Goal: Task Accomplishment & Management: Manage account settings

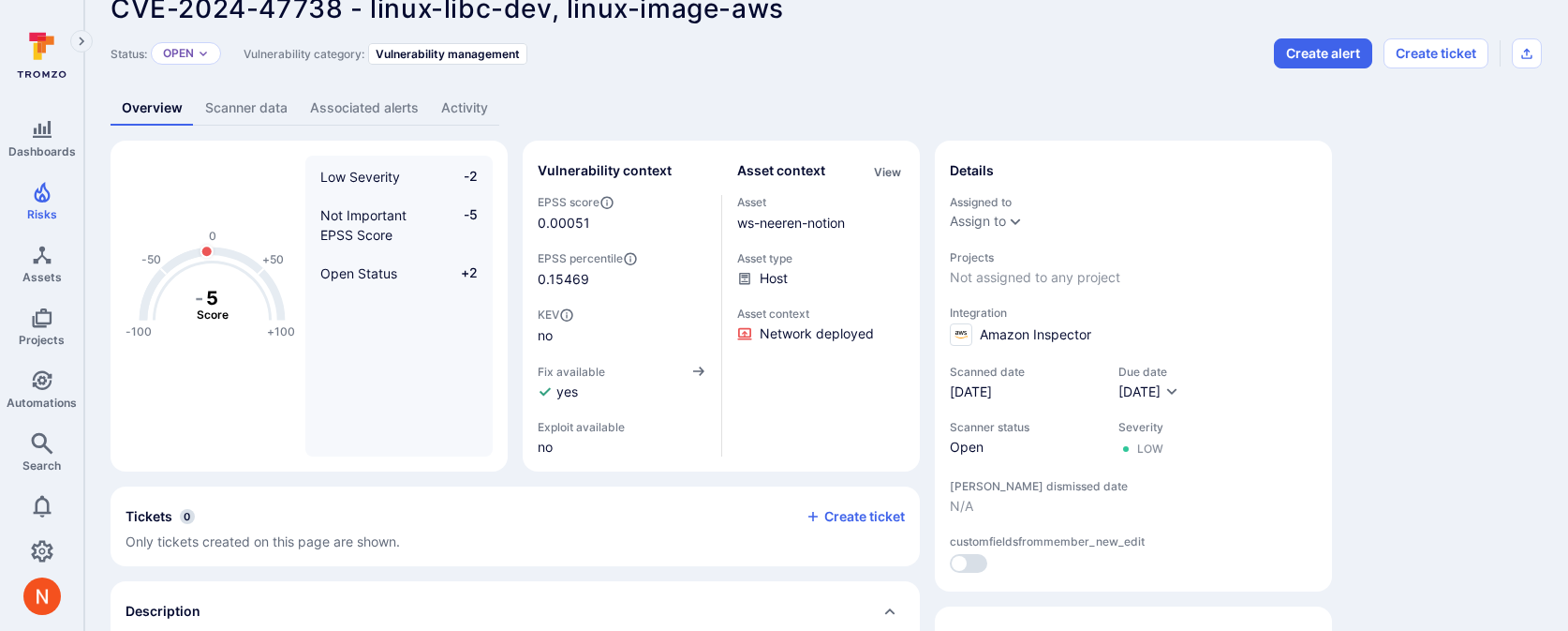
scroll to position [49, 0]
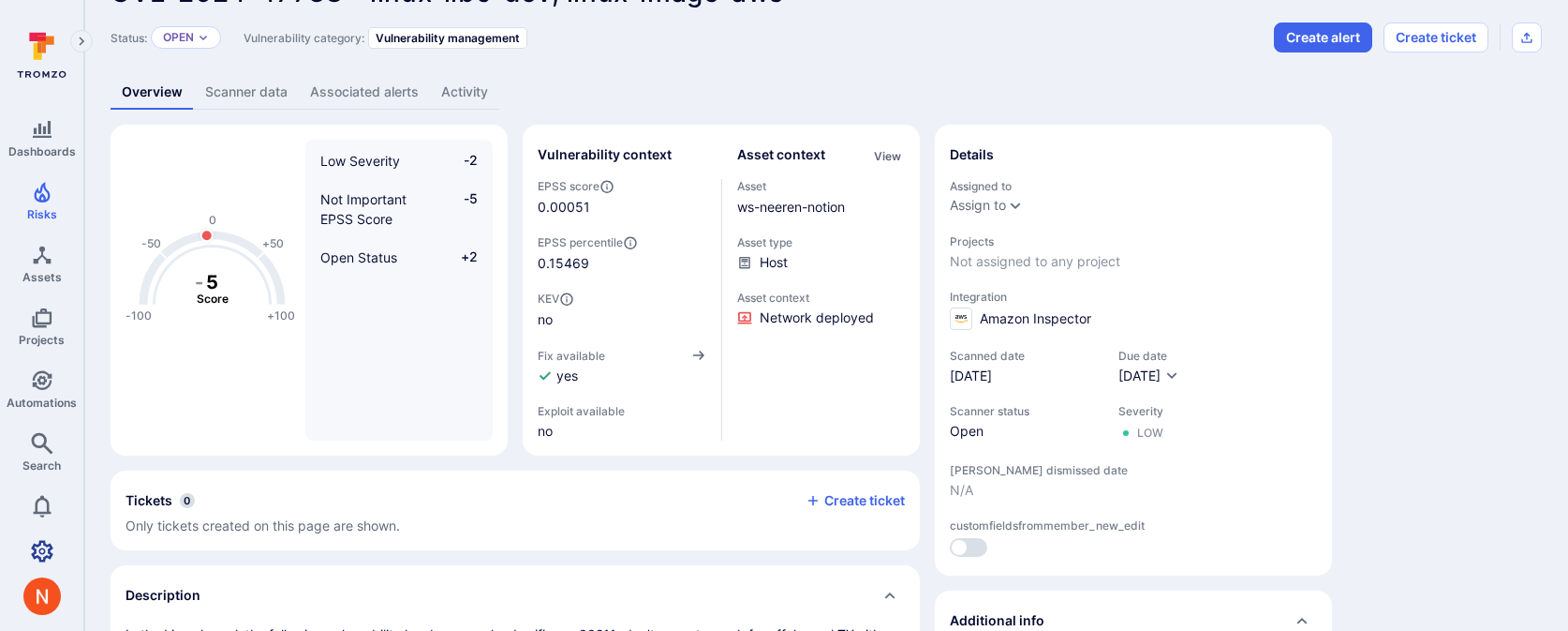
click at [36, 533] on link "Settings" at bounding box center [41, 551] width 83 height 37
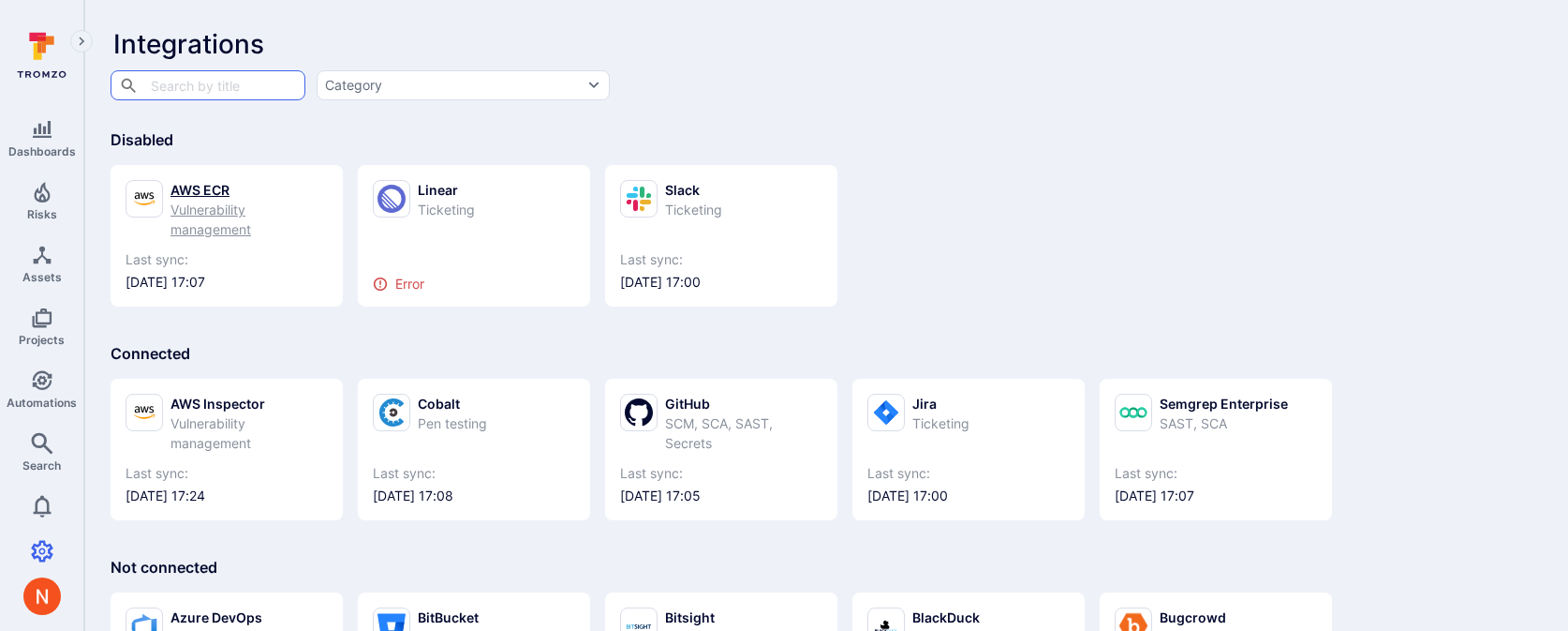
click at [219, 199] on div "AWS ECR" at bounding box center [249, 190] width 158 height 20
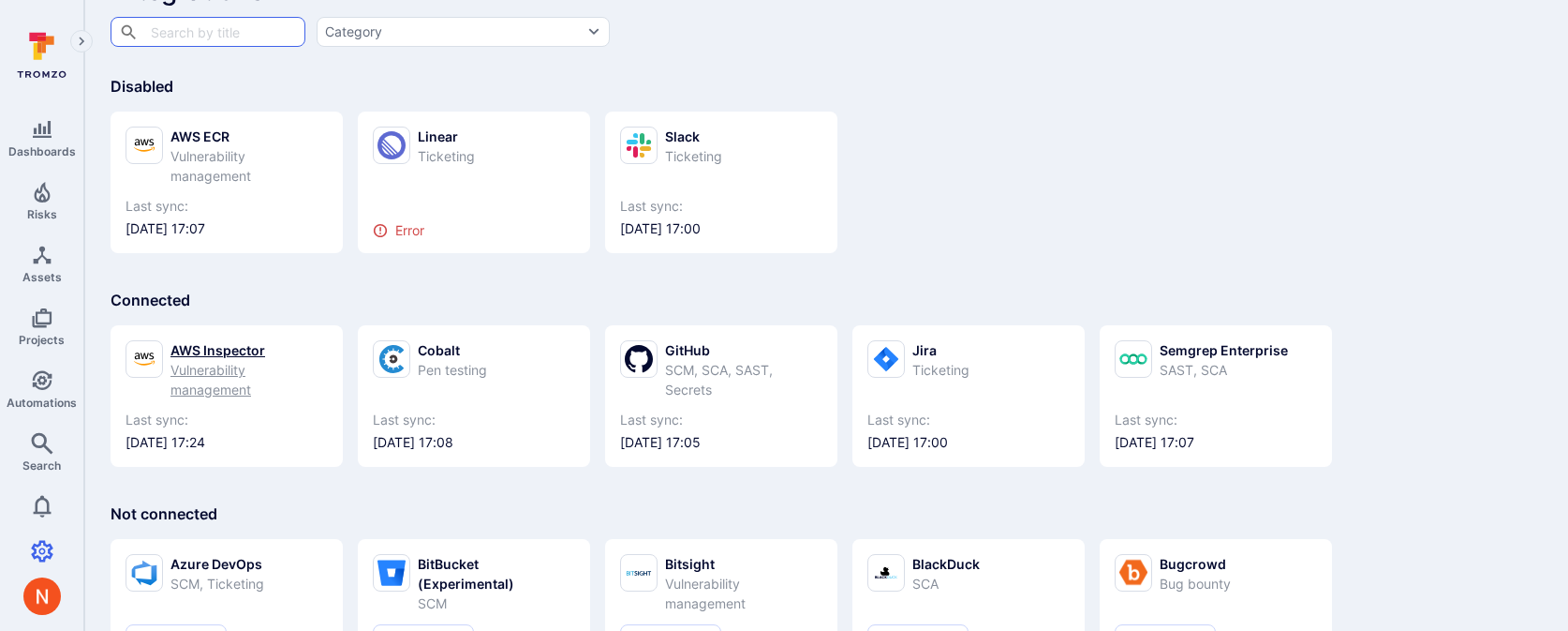
click at [228, 336] on div "AWS Inspector Vulnerability management Last sync: 2025/09/22 at 17:24" at bounding box center [226, 396] width 232 height 141
click at [227, 354] on div "AWS Inspector" at bounding box center [249, 350] width 158 height 20
